Goal: Transaction & Acquisition: Purchase product/service

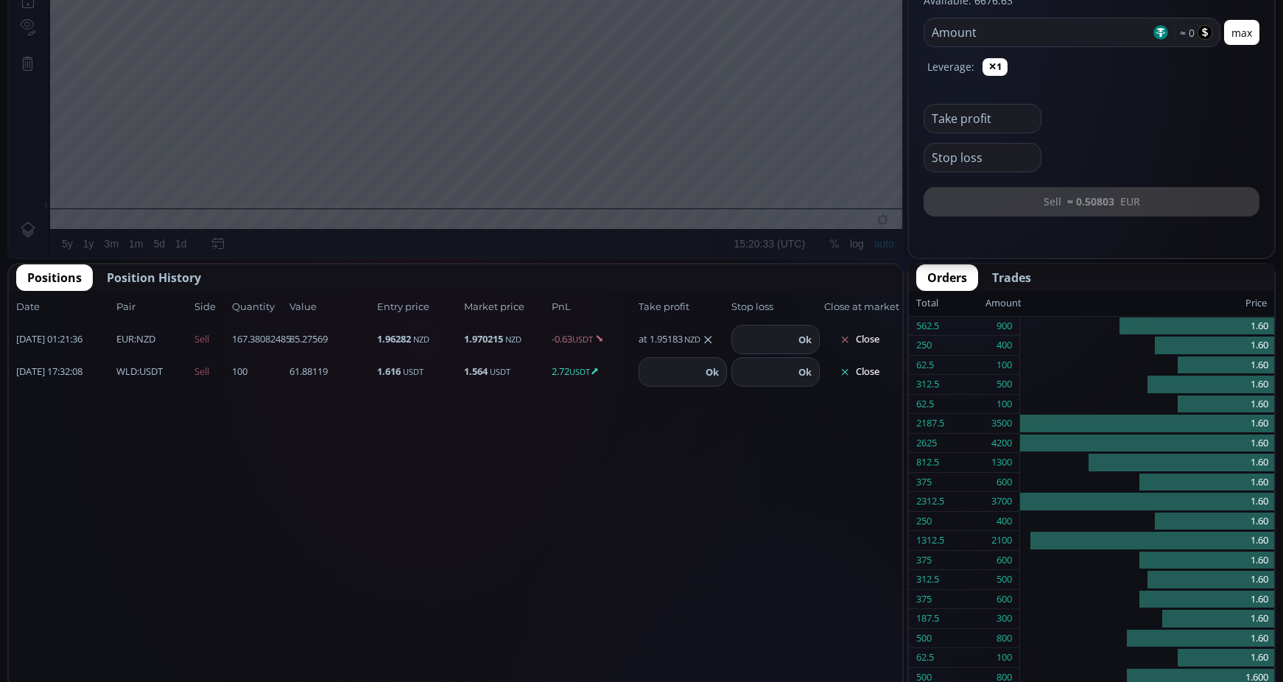
scroll to position [589, 0]
click at [871, 375] on button "Close" at bounding box center [859, 371] width 71 height 24
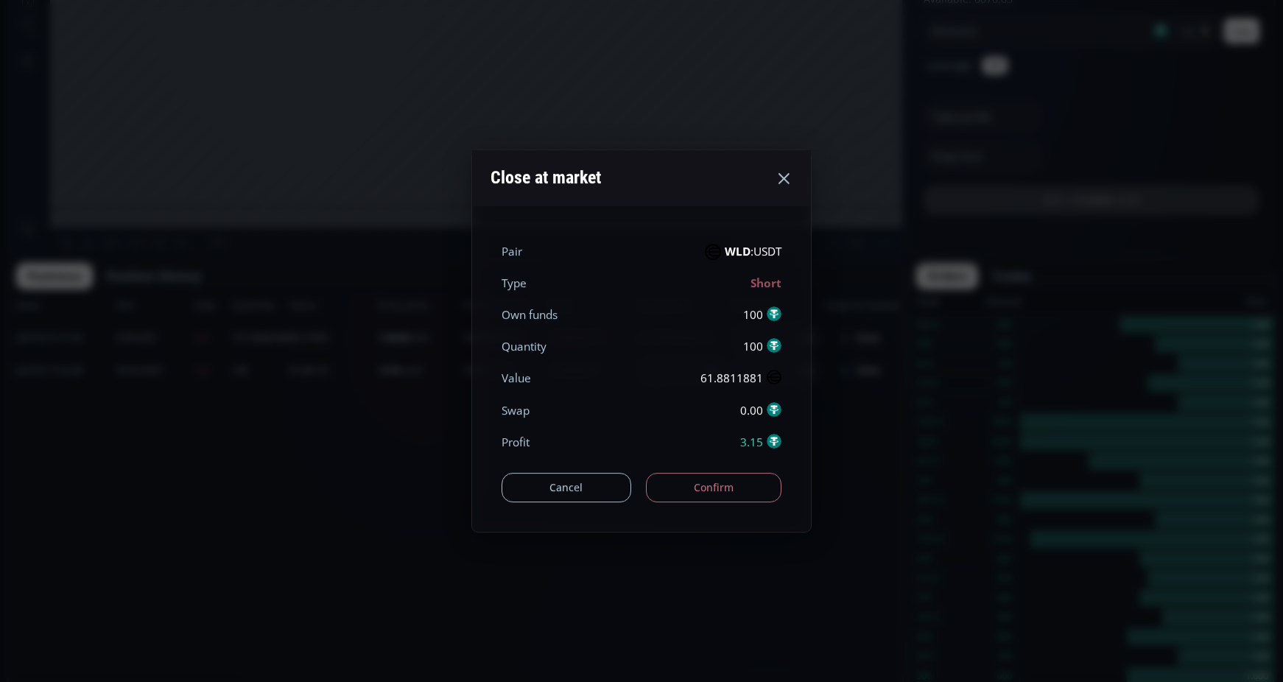
click at [740, 490] on button "Confirm" at bounding box center [714, 487] width 136 height 29
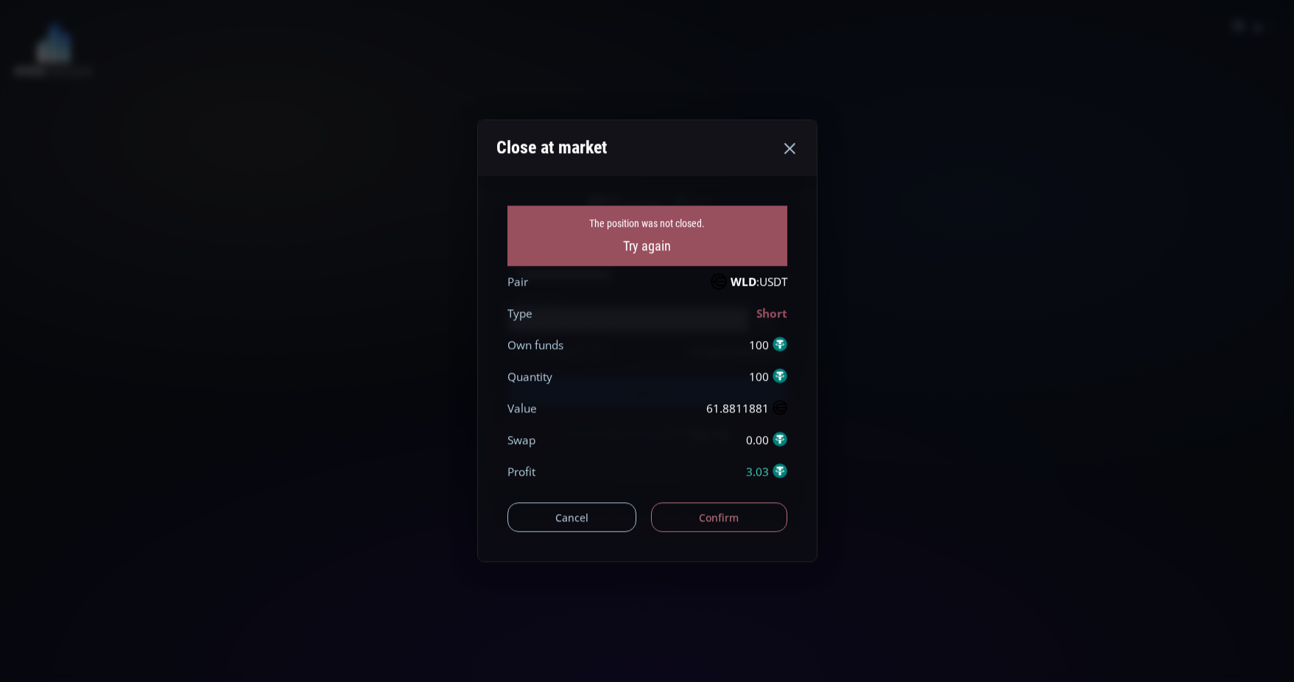
click at [734, 515] on button "Confirm" at bounding box center [719, 517] width 136 height 29
click at [720, 512] on button "Confirm" at bounding box center [719, 517] width 136 height 29
click at [784, 148] on icon at bounding box center [790, 148] width 18 height 18
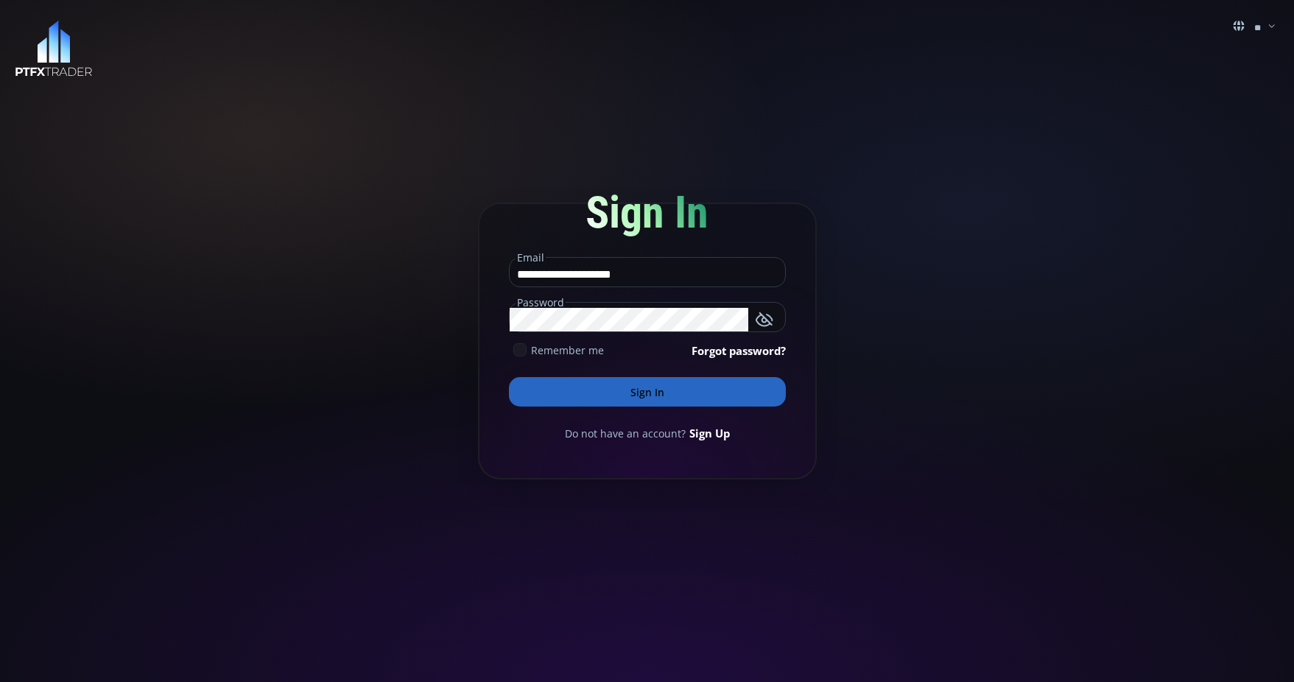
click at [650, 393] on button "Sign In" at bounding box center [647, 391] width 277 height 29
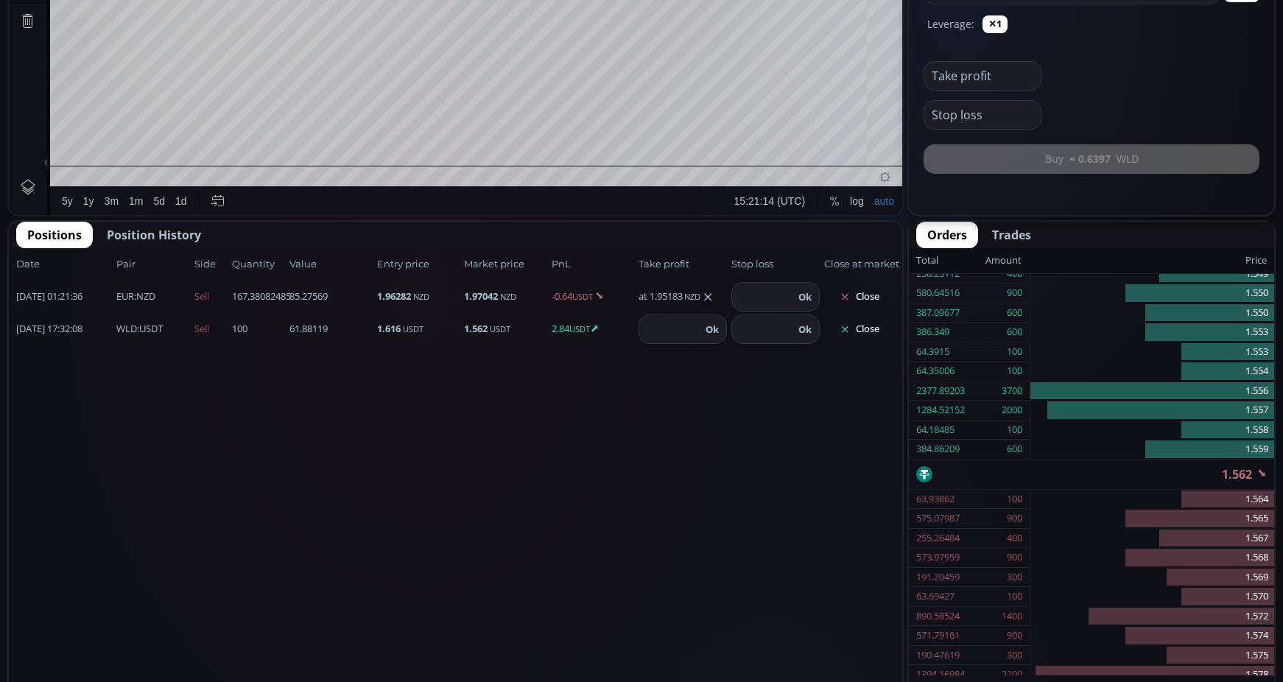
scroll to position [626, 0]
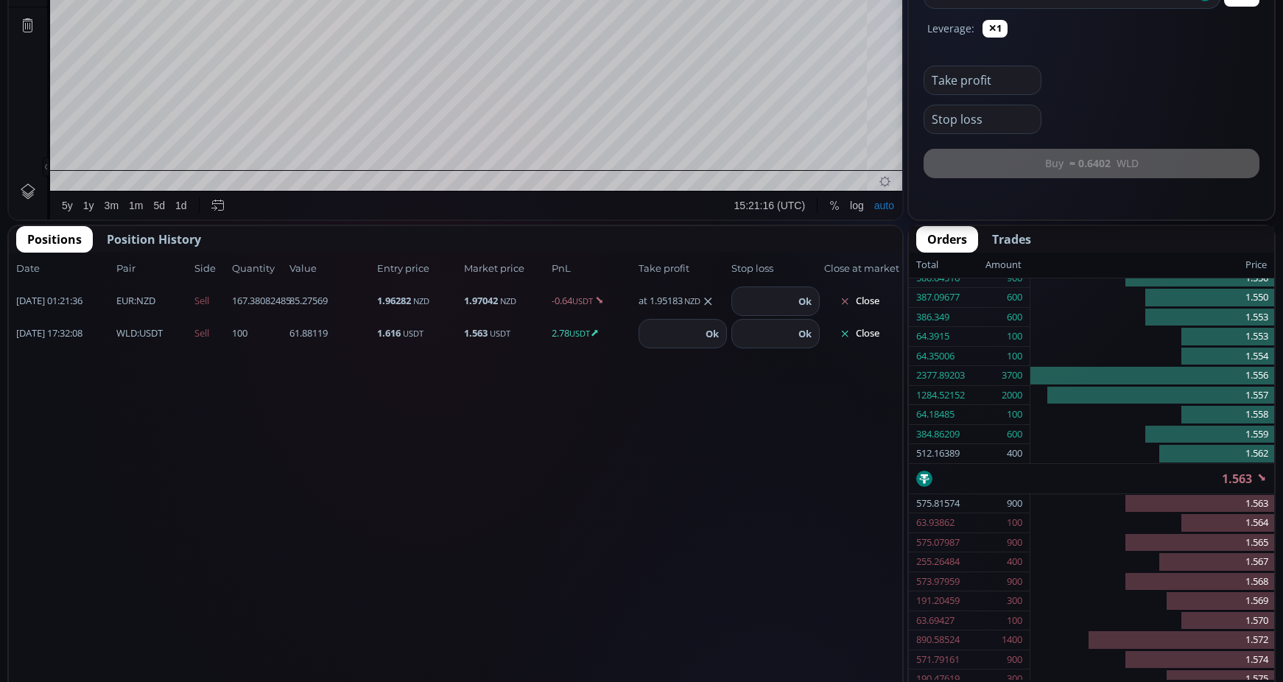
click at [876, 334] on button "Close" at bounding box center [859, 334] width 71 height 24
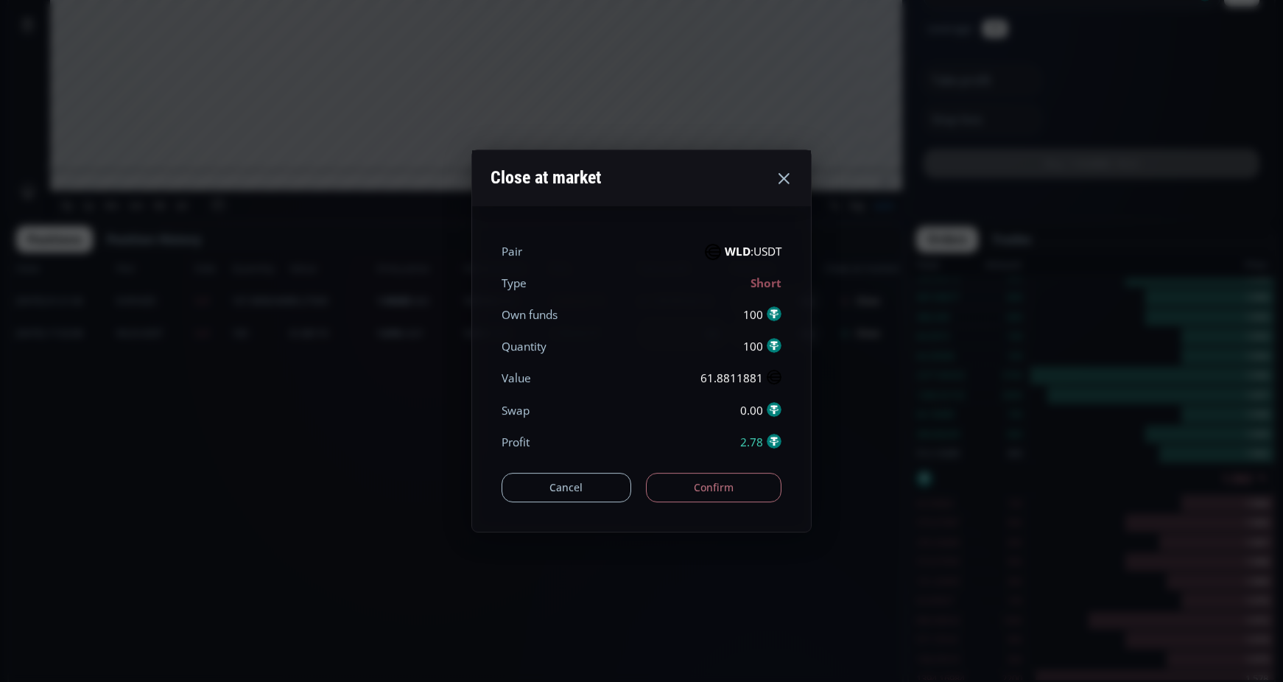
click at [724, 484] on button "Confirm" at bounding box center [714, 487] width 136 height 29
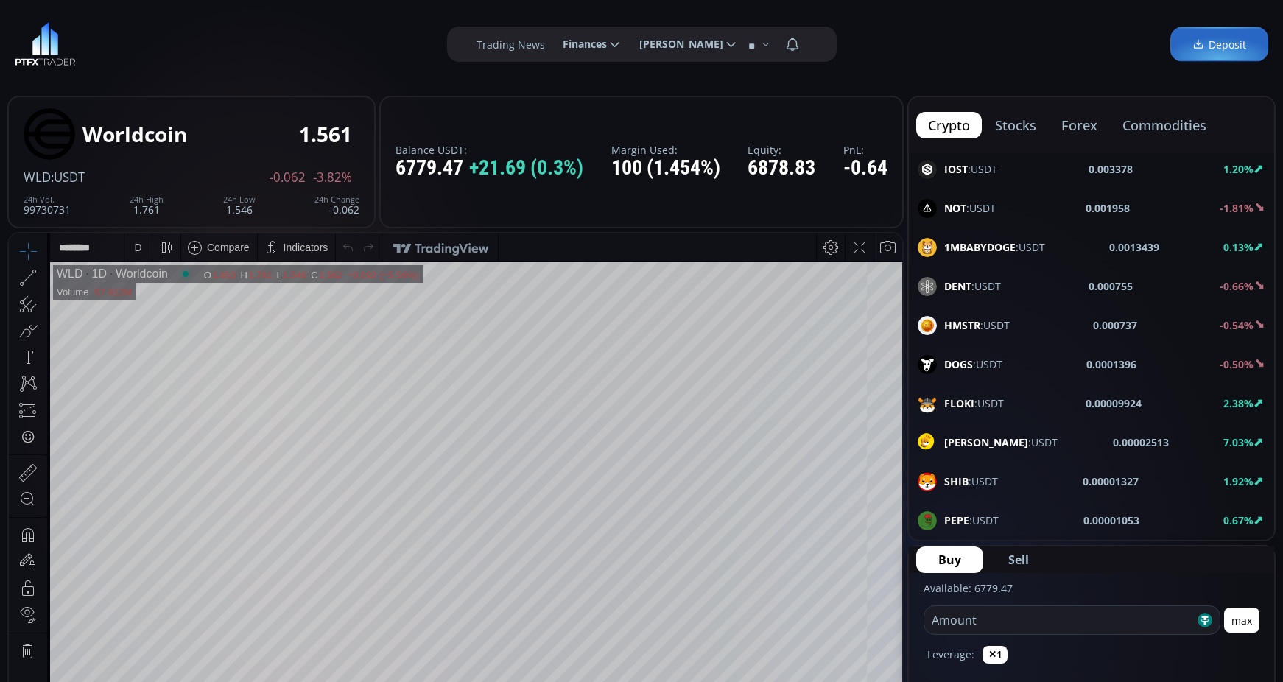
scroll to position [2290, 0]
click at [996, 443] on span "[PERSON_NAME] :USDT" at bounding box center [1000, 441] width 113 height 15
